Goal: Check status: Check status

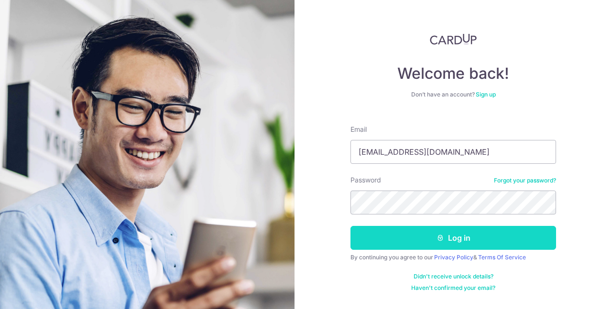
drag, startPoint x: 0, startPoint y: 0, endPoint x: 469, endPoint y: 236, distance: 525.0
click at [469, 236] on button "Log in" at bounding box center [452, 238] width 205 height 24
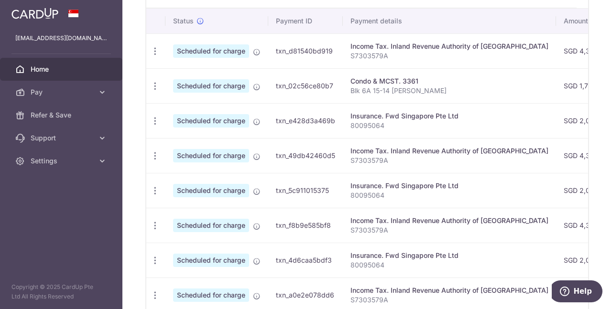
scroll to position [143, 0]
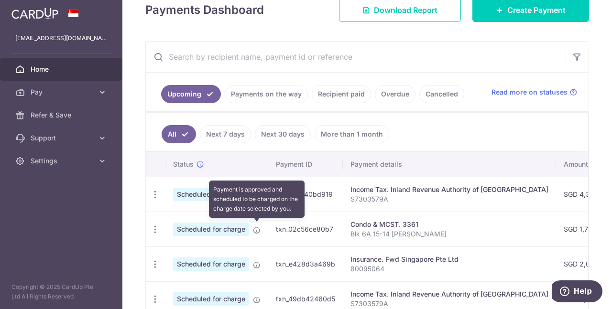
click at [258, 226] on icon at bounding box center [257, 230] width 8 height 8
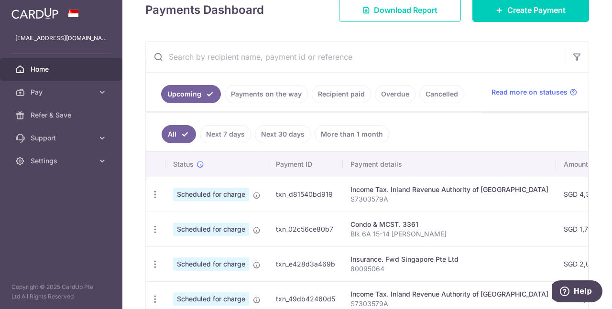
click at [402, 216] on td "Condo & MCST. 3361 Blk 6A 15-14 [PERSON_NAME]" at bounding box center [449, 229] width 213 height 35
click at [151, 226] on icon "button" at bounding box center [155, 230] width 10 height 10
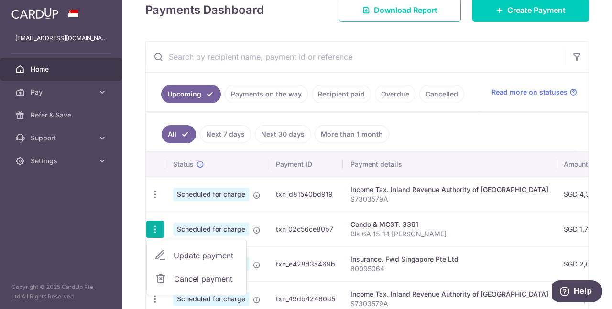
click at [259, 90] on link "Payments on the way" at bounding box center [266, 94] width 83 height 18
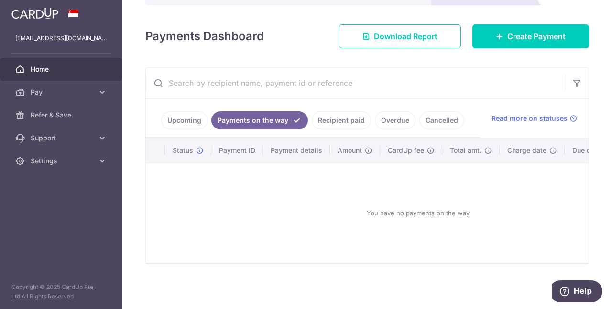
scroll to position [67, 0]
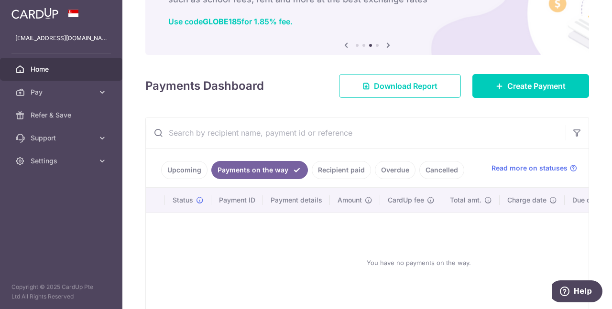
click at [343, 168] on link "Recipient paid" at bounding box center [341, 170] width 59 height 18
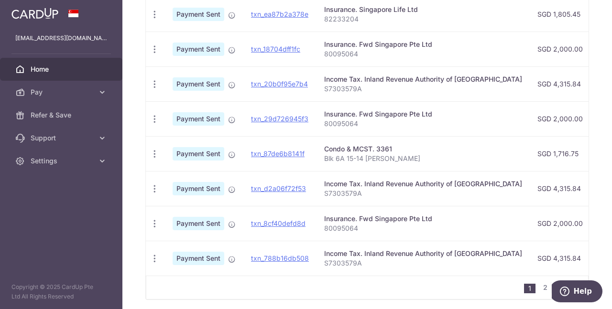
scroll to position [354, 0]
